Goal: Transaction & Acquisition: Purchase product/service

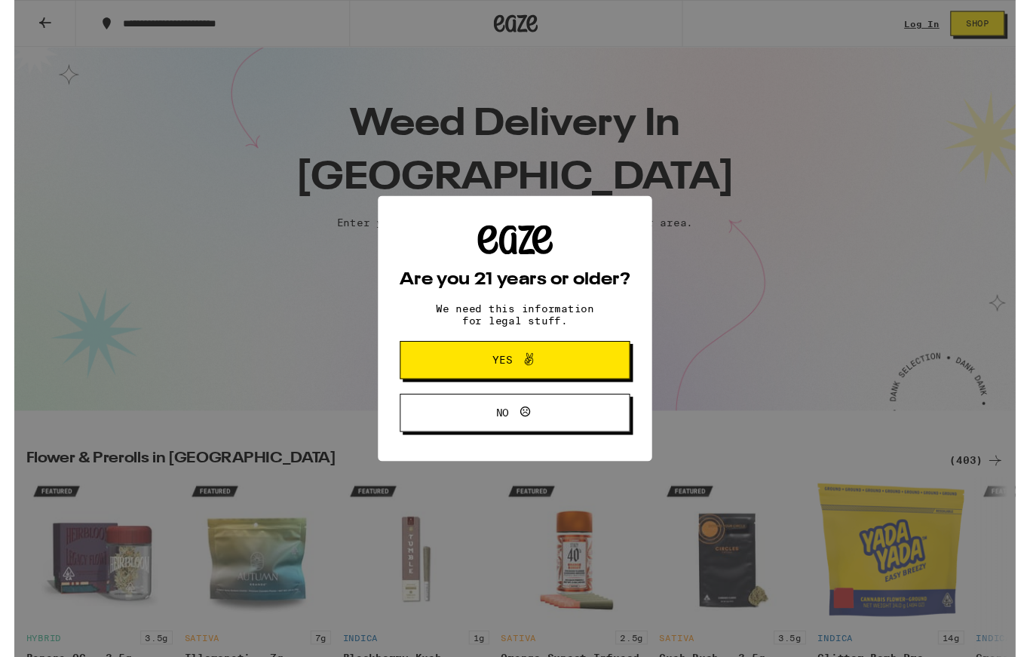
click at [588, 369] on button "Yes" at bounding box center [515, 370] width 237 height 39
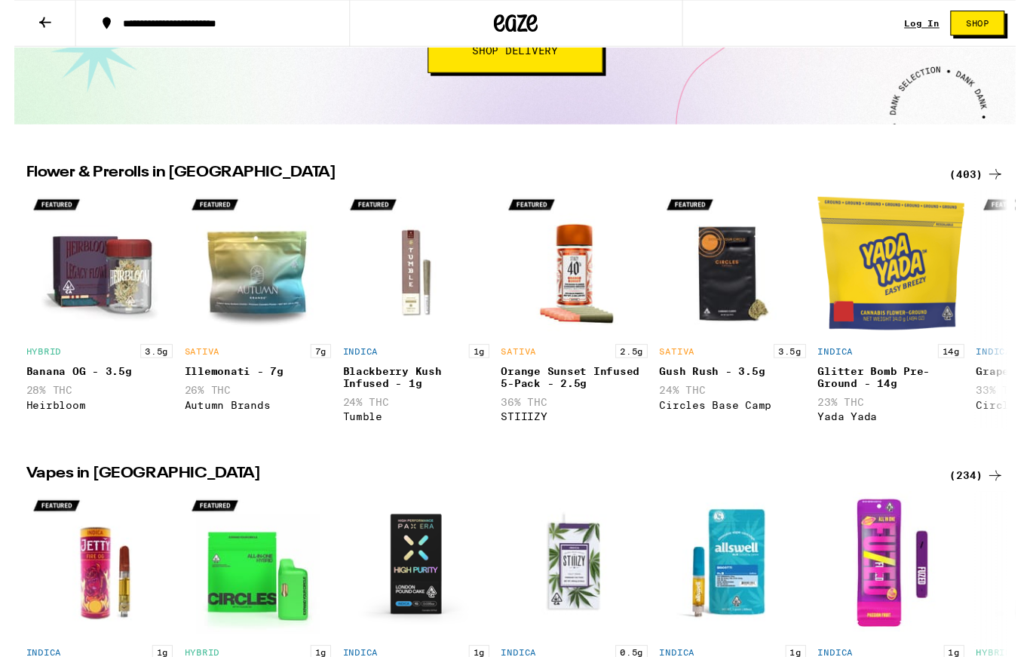
scroll to position [295, 0]
click at [106, 294] on img "Open page for Banana OG - 3.5g from Heirbloom" at bounding box center [87, 270] width 151 height 151
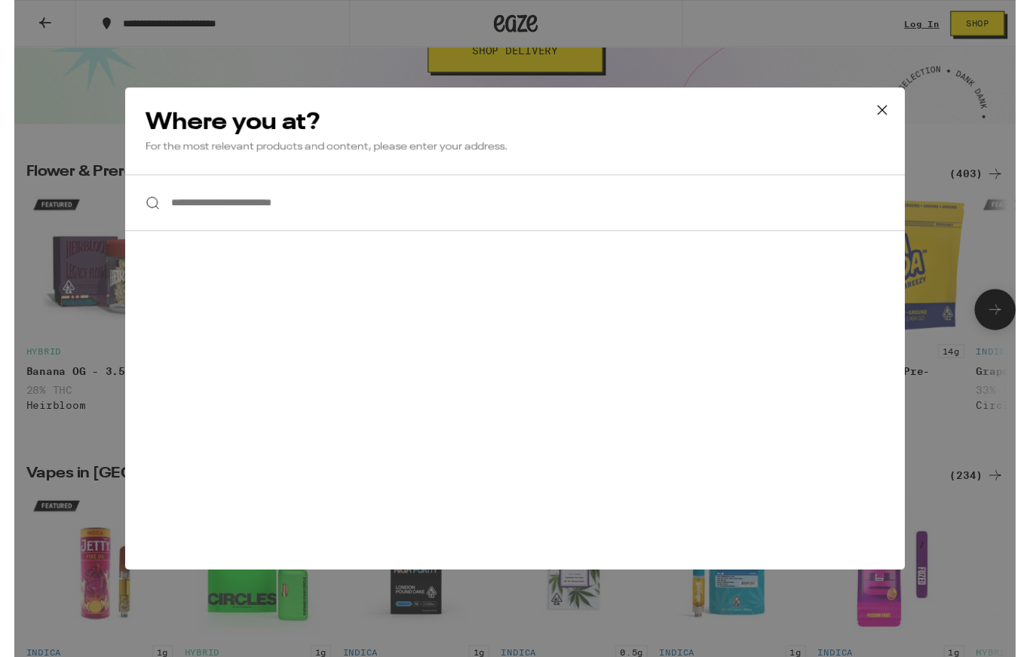
click at [896, 116] on icon at bounding box center [892, 113] width 23 height 23
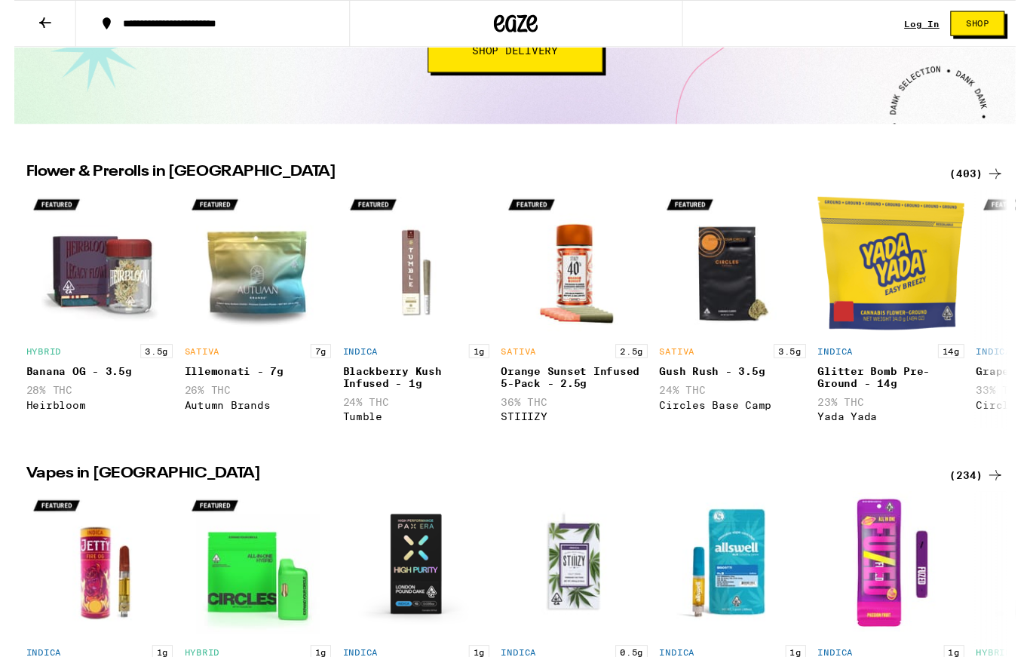
click at [33, 434] on div "HYBRID 3.5g Banana OG - 3.5g 28% THC Heirbloom" at bounding box center [87, 394] width 151 height 81
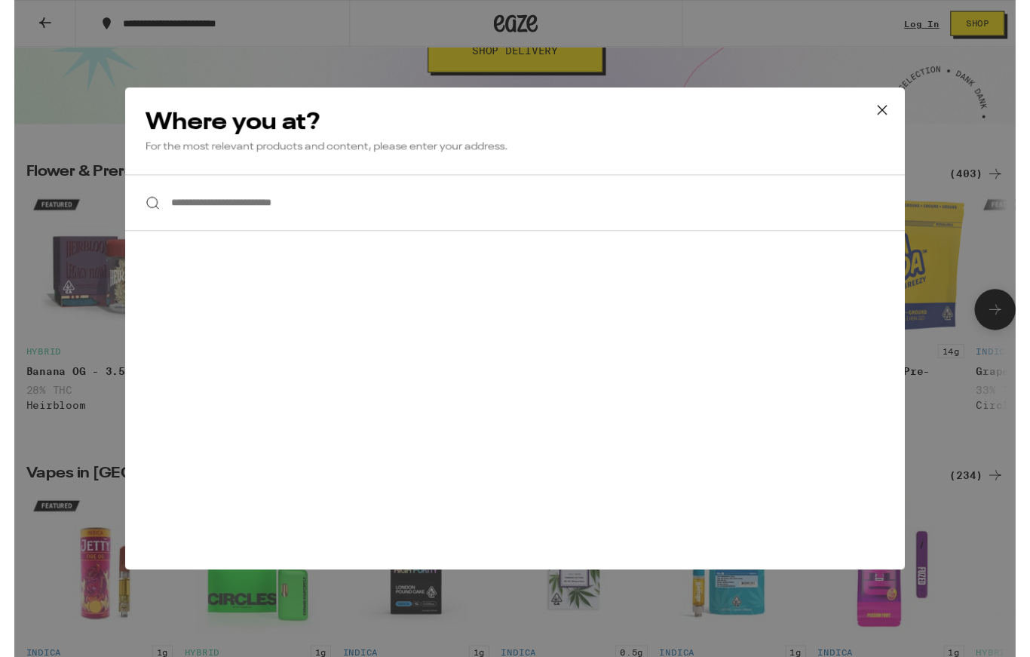
click at [905, 108] on button at bounding box center [892, 114] width 47 height 48
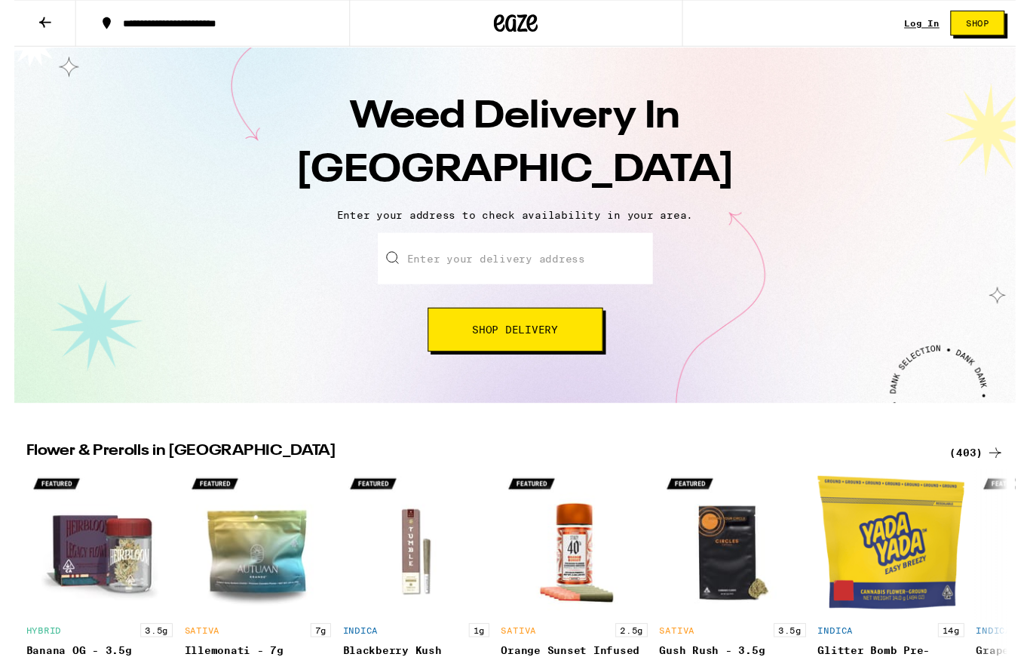
scroll to position [0, 0]
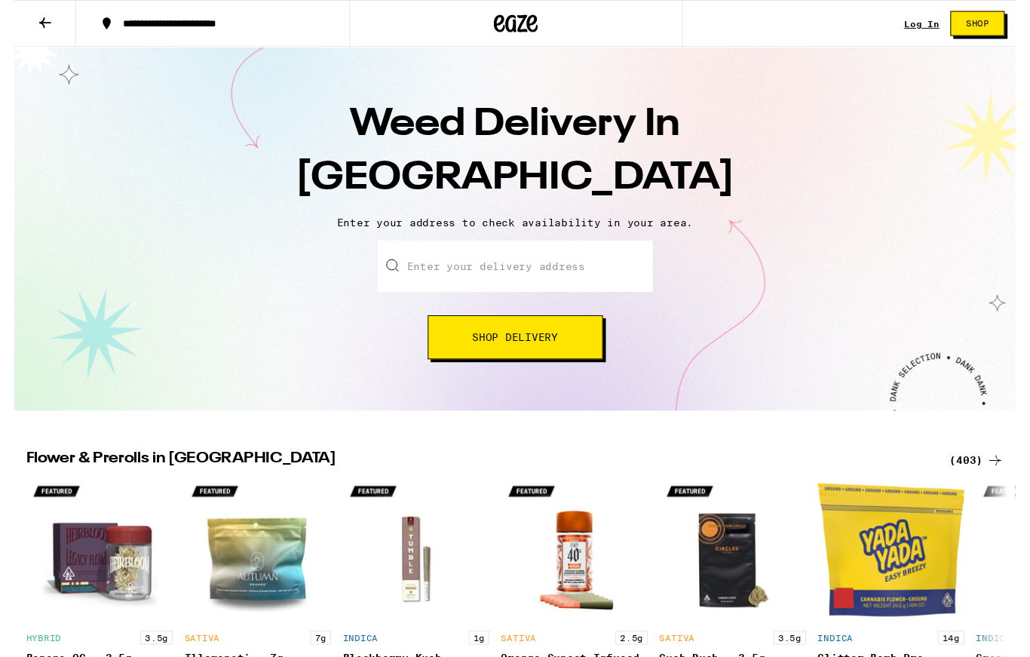
click at [43, 33] on button at bounding box center [31, 25] width 63 height 48
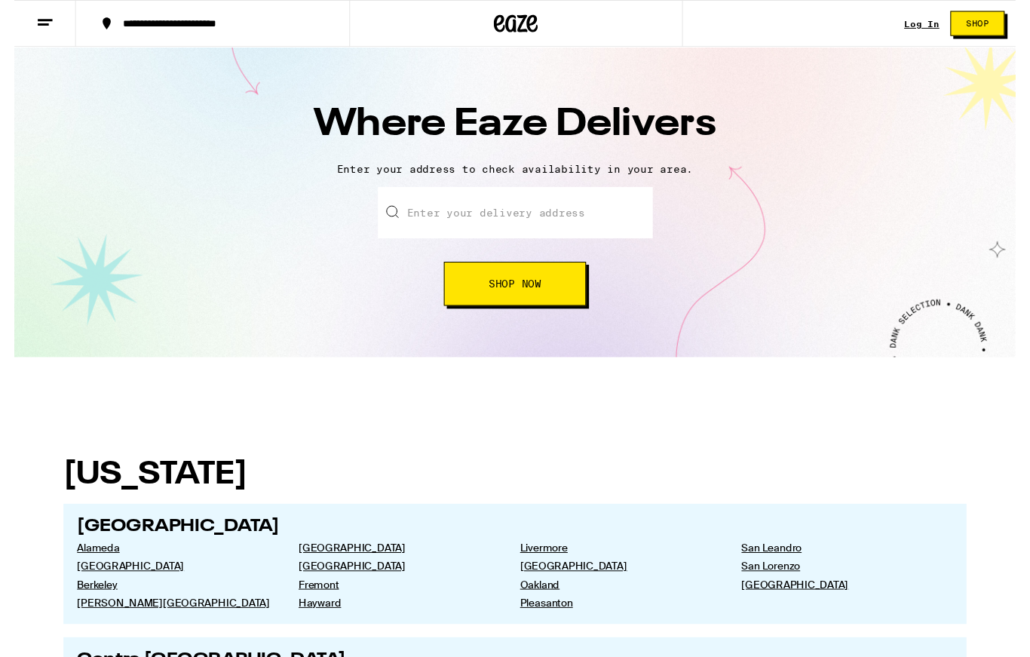
click at [125, 212] on div "Enter your delivery address Shop Now" at bounding box center [515, 253] width 1000 height 122
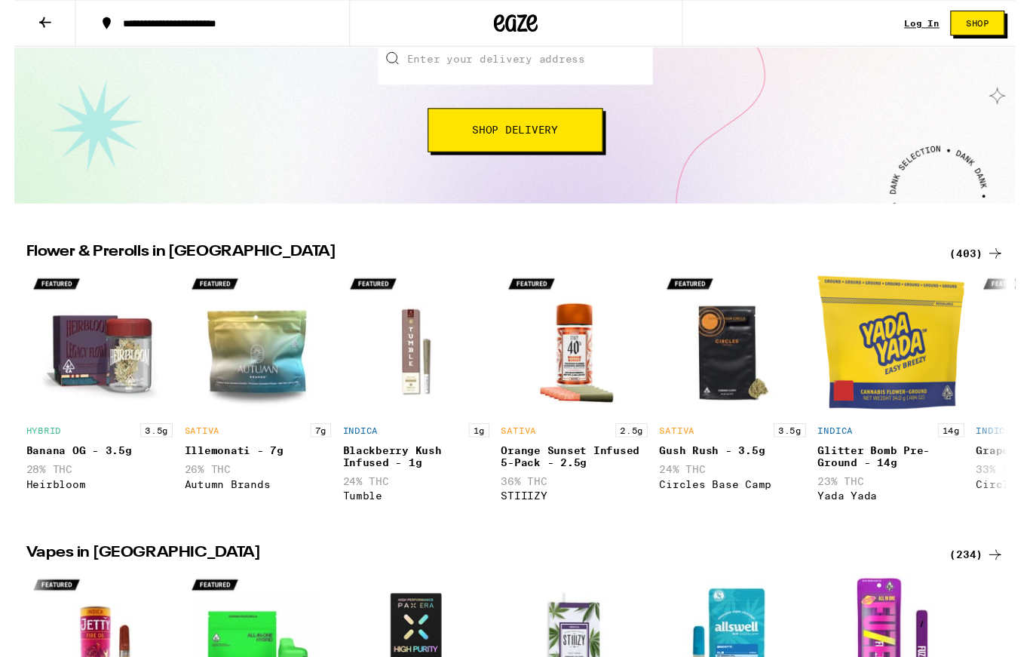
scroll to position [213, 0]
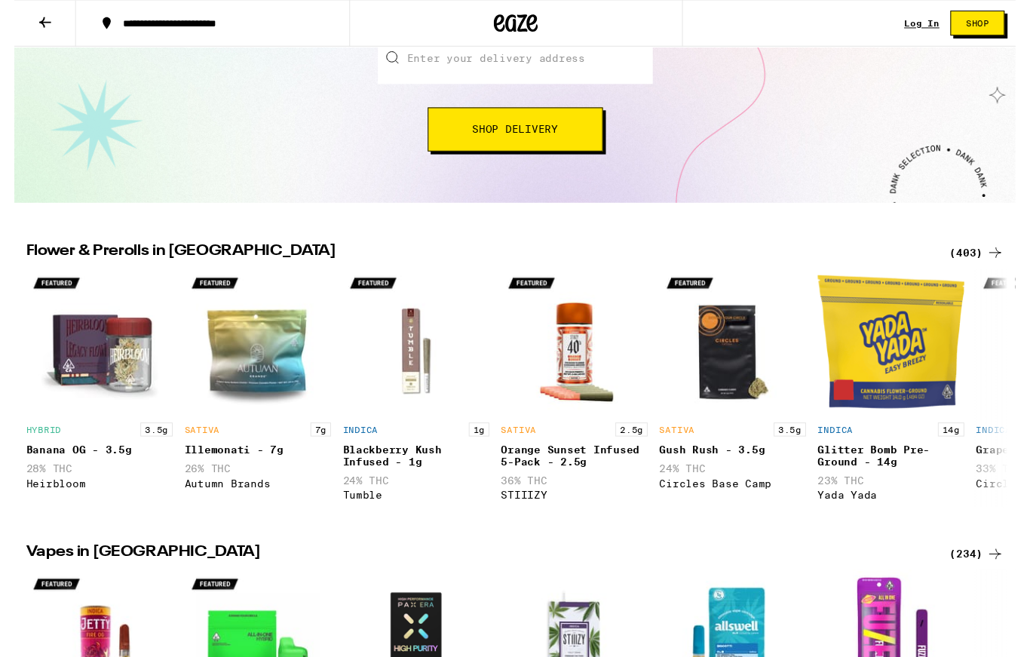
click at [388, 470] on div "Blackberry Kush Infused - 1g" at bounding box center [413, 469] width 151 height 24
